Goal: Task Accomplishment & Management: Use online tool/utility

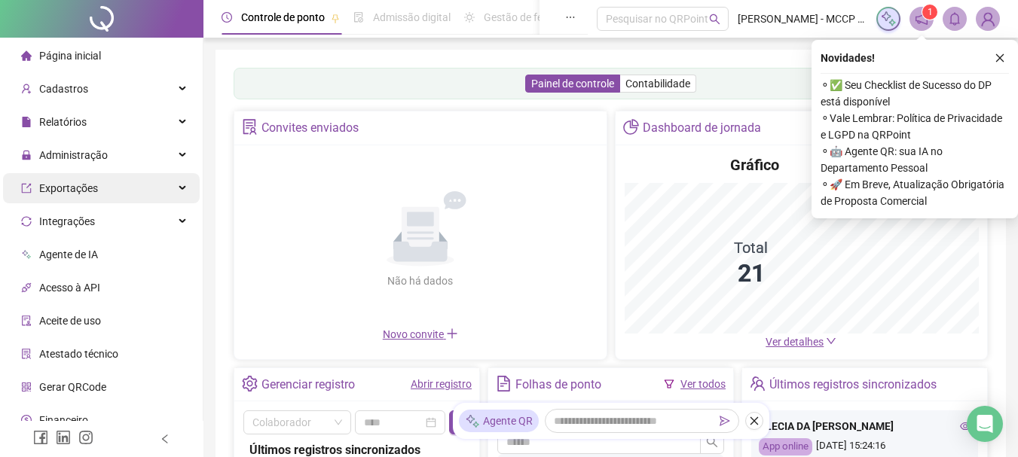
click at [90, 158] on span "Administração" at bounding box center [73, 155] width 69 height 12
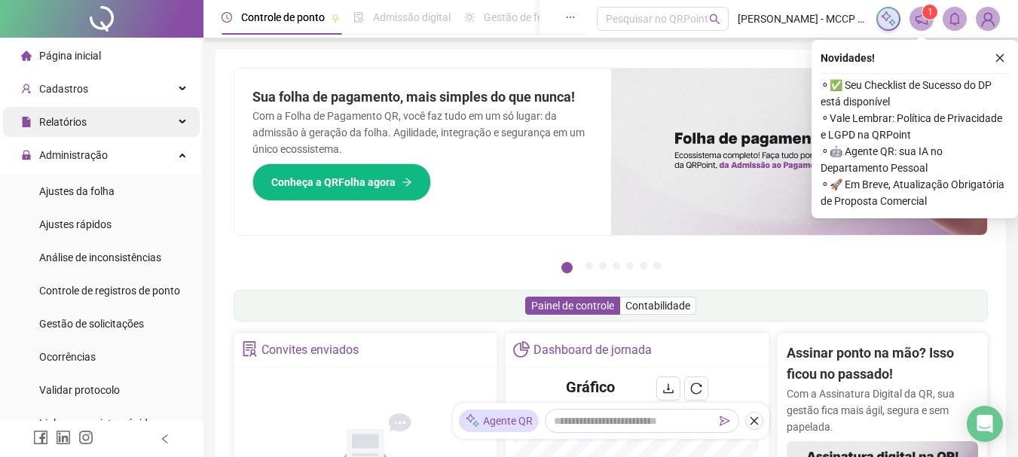
click at [72, 136] on span "Relatórios" at bounding box center [54, 122] width 66 height 30
click at [69, 118] on span "Relatórios" at bounding box center [62, 122] width 47 height 12
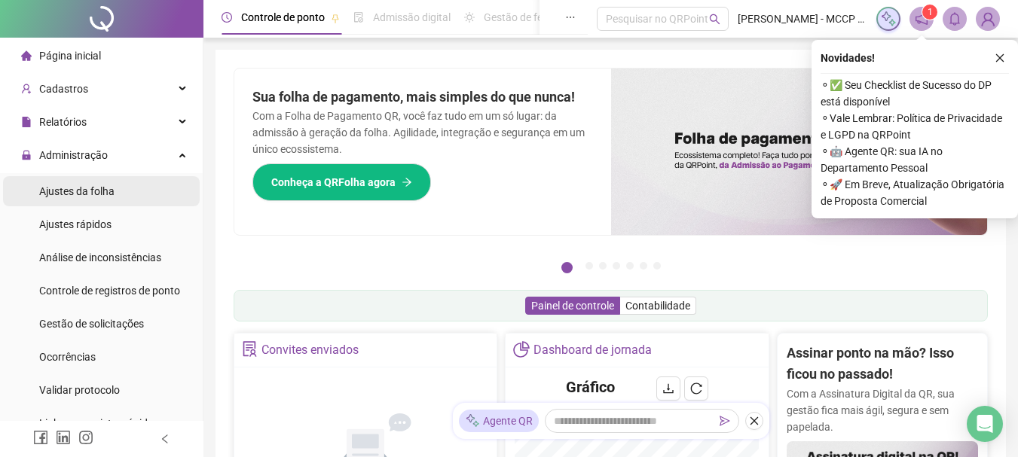
click at [75, 187] on span "Ajustes da folha" at bounding box center [76, 191] width 75 height 12
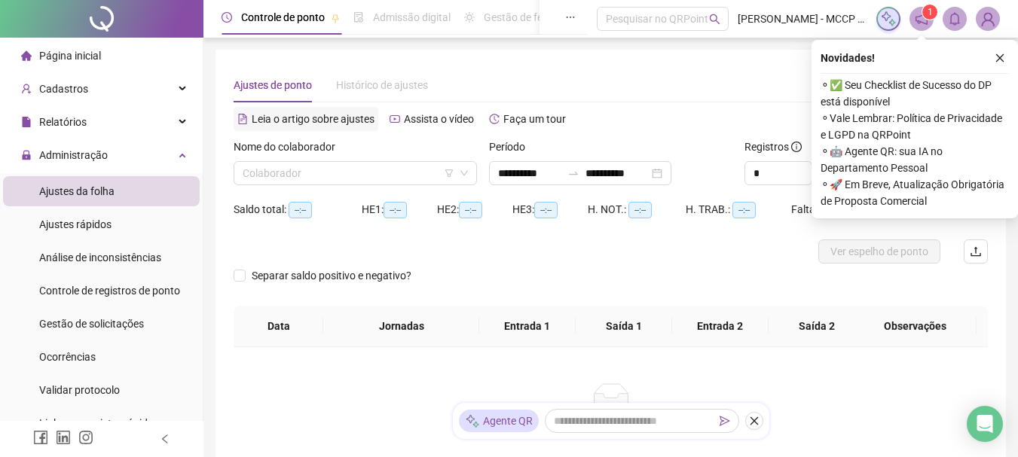
type input "**********"
click at [286, 174] on input "search" at bounding box center [349, 173] width 212 height 23
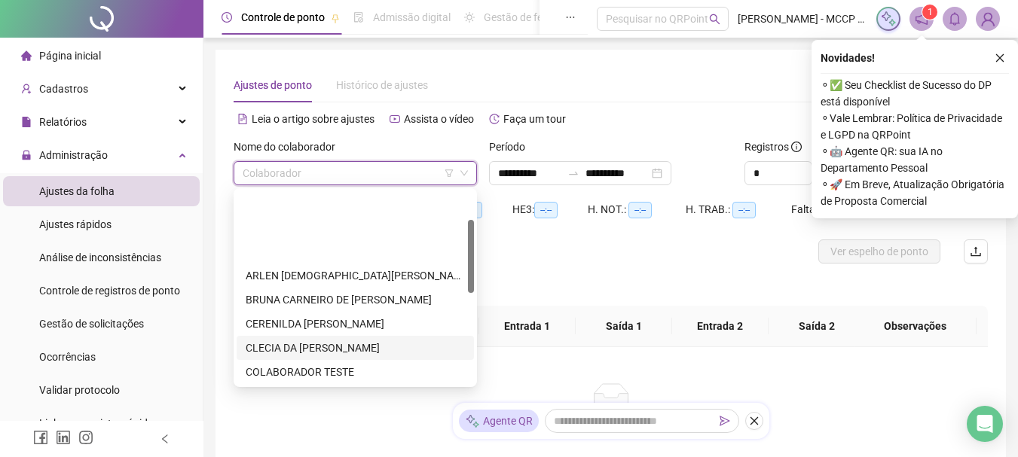
scroll to position [226, 0]
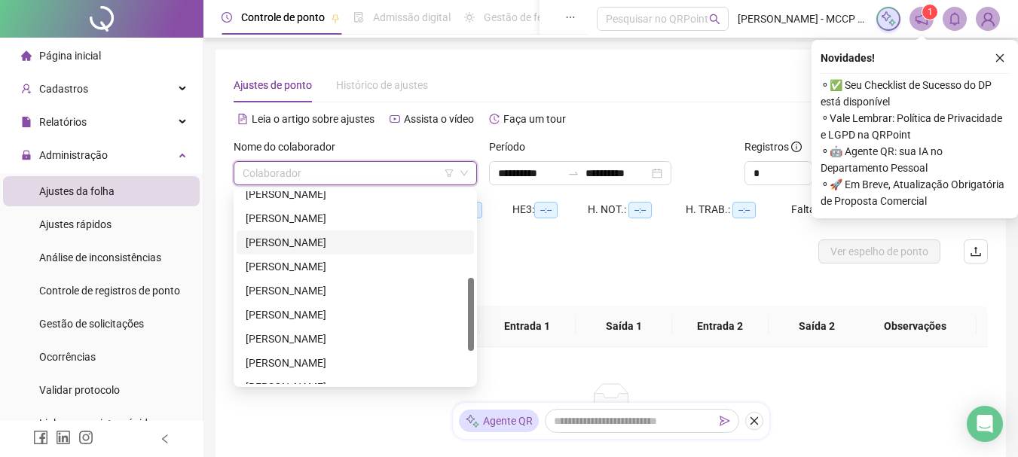
click at [258, 241] on div "[PERSON_NAME]" at bounding box center [355, 242] width 219 height 17
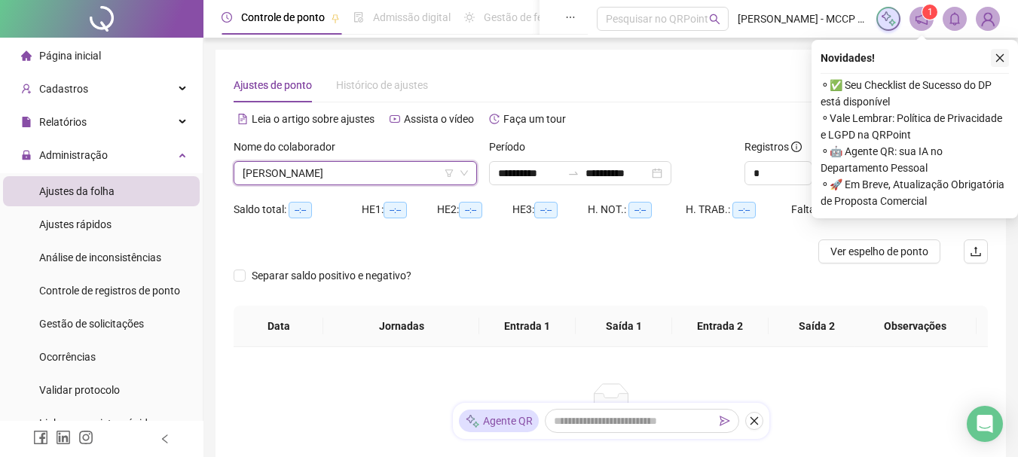
click at [998, 54] on icon "close" at bounding box center [1000, 58] width 11 height 11
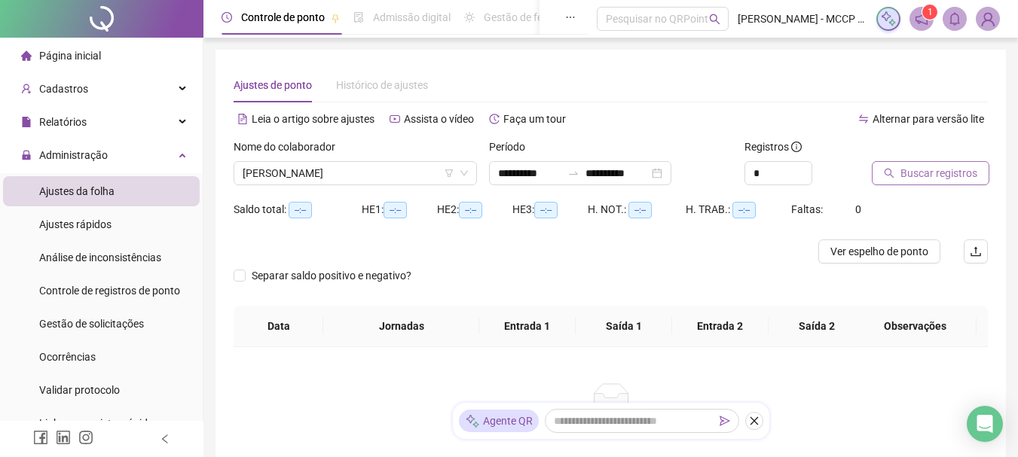
click at [926, 179] on span "Buscar registros" at bounding box center [939, 173] width 77 height 17
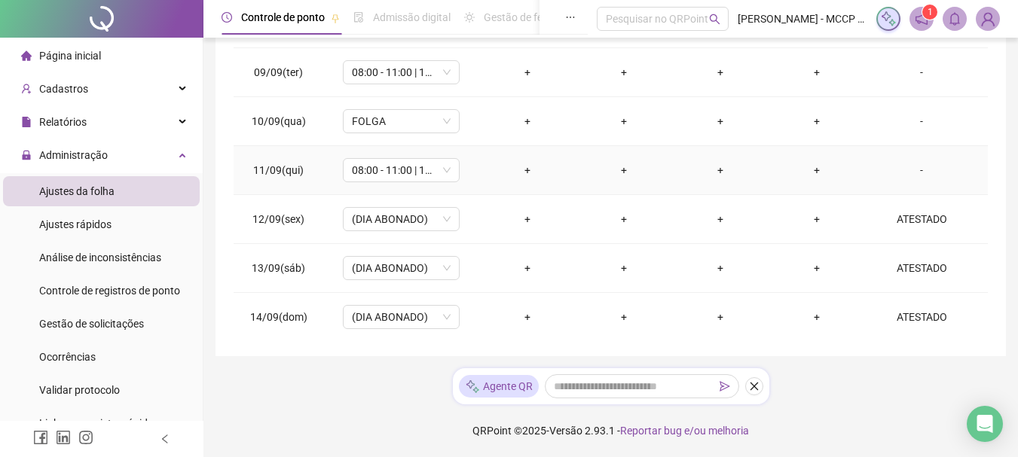
scroll to position [511, 0]
